Goal: Information Seeking & Learning: Find specific fact

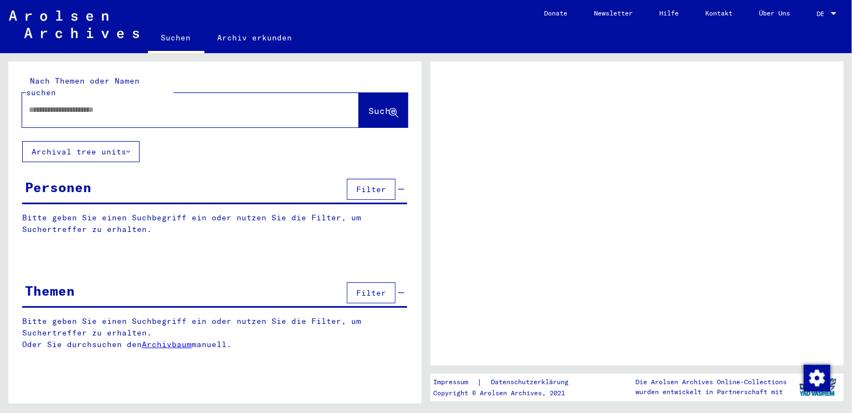
click at [116, 106] on div at bounding box center [177, 109] width 310 height 25
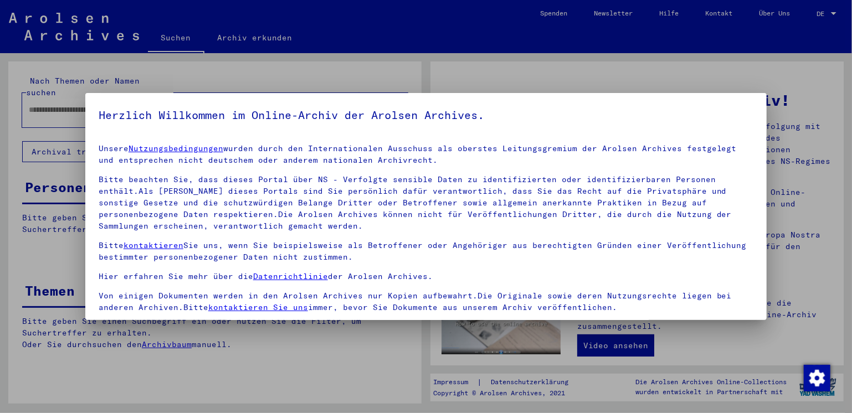
scroll to position [93, 0]
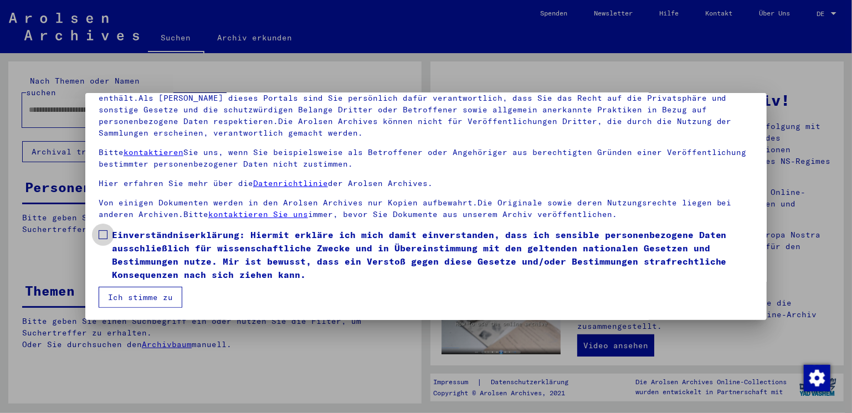
click at [110, 232] on label "Einverständniserklärung: Hiermit erkläre ich mich damit einverstanden, dass ich…" at bounding box center [426, 254] width 655 height 53
click at [141, 297] on button "Ich stimme zu" at bounding box center [141, 297] width 84 height 21
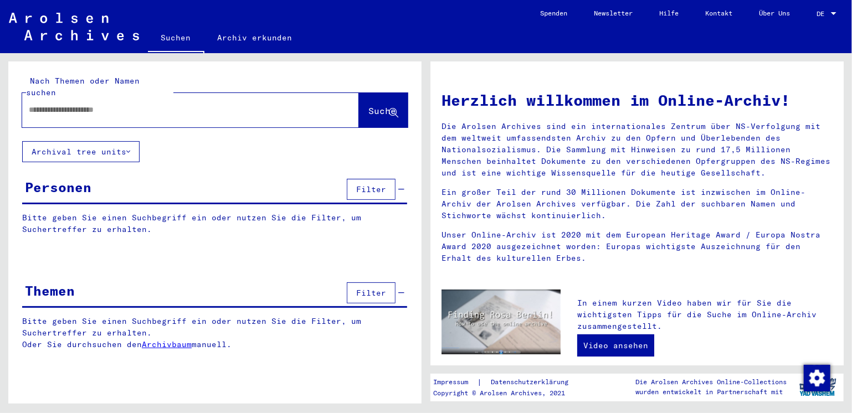
click at [140, 105] on div at bounding box center [174, 109] width 304 height 25
click at [93, 105] on div at bounding box center [174, 109] width 304 height 25
click at [85, 104] on input "text" at bounding box center [177, 110] width 297 height 12
type input "**********"
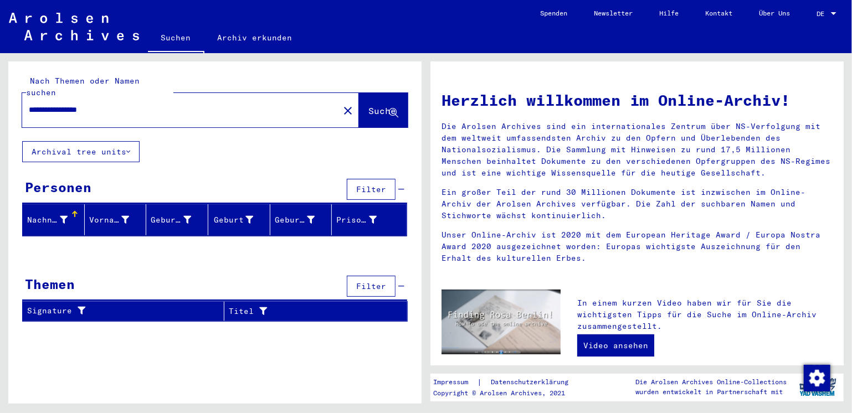
click at [359, 106] on button "Suche" at bounding box center [383, 110] width 49 height 34
